Goal: Find specific page/section: Find specific page/section

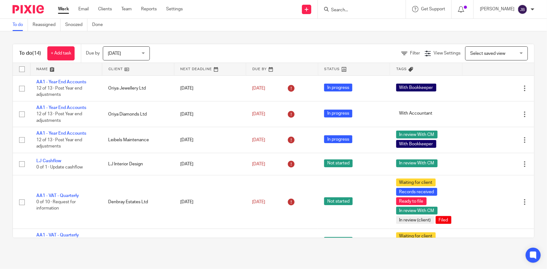
click at [368, 13] on form at bounding box center [364, 9] width 67 height 8
click at [367, 10] on input "Search" at bounding box center [359, 11] width 56 height 6
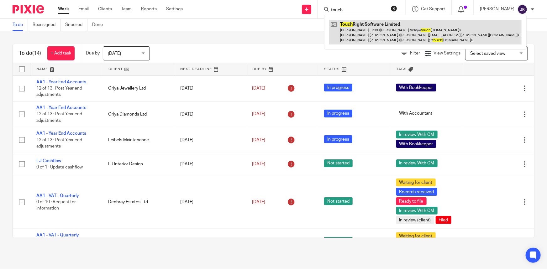
type input "touch"
click at [382, 22] on link at bounding box center [425, 32] width 193 height 25
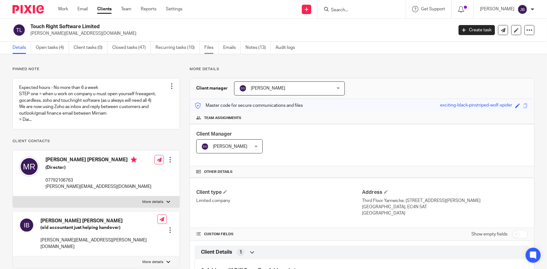
click at [215, 45] on link "Files" at bounding box center [212, 48] width 14 height 12
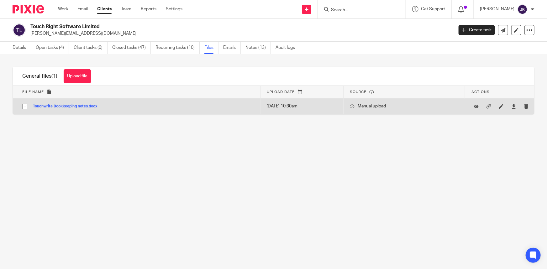
click at [84, 107] on button "Touchwrite Bookkeeping notes.docx" at bounding box center [67, 106] width 69 height 4
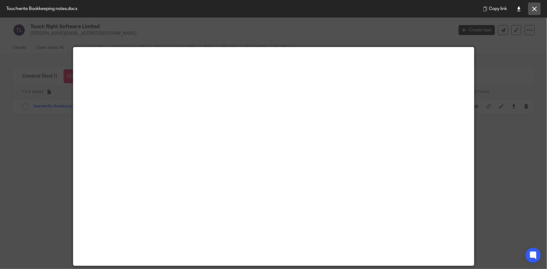
click at [533, 12] on button at bounding box center [535, 9] width 13 height 13
